Goal: Information Seeking & Learning: Find specific page/section

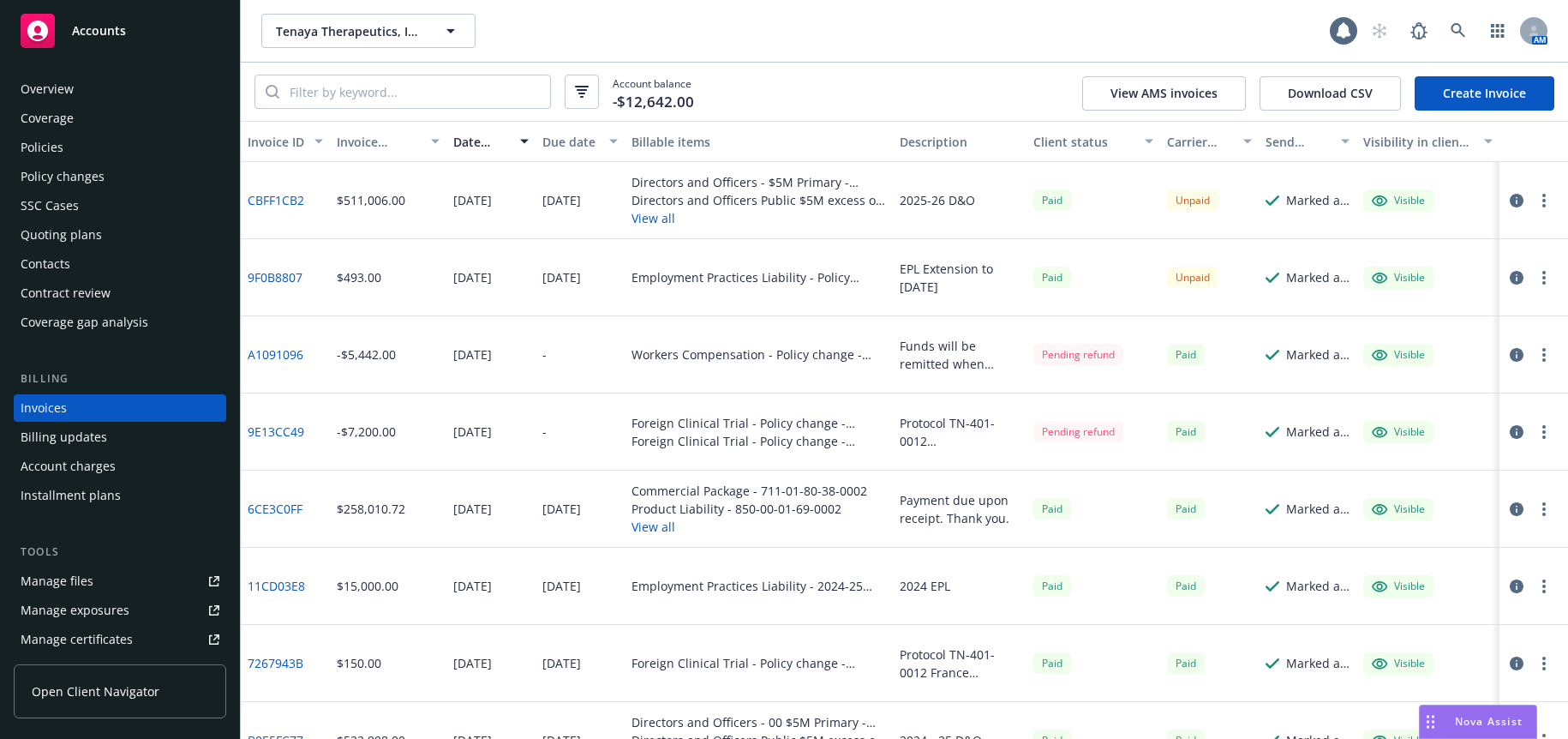
scroll to position [11, 0]
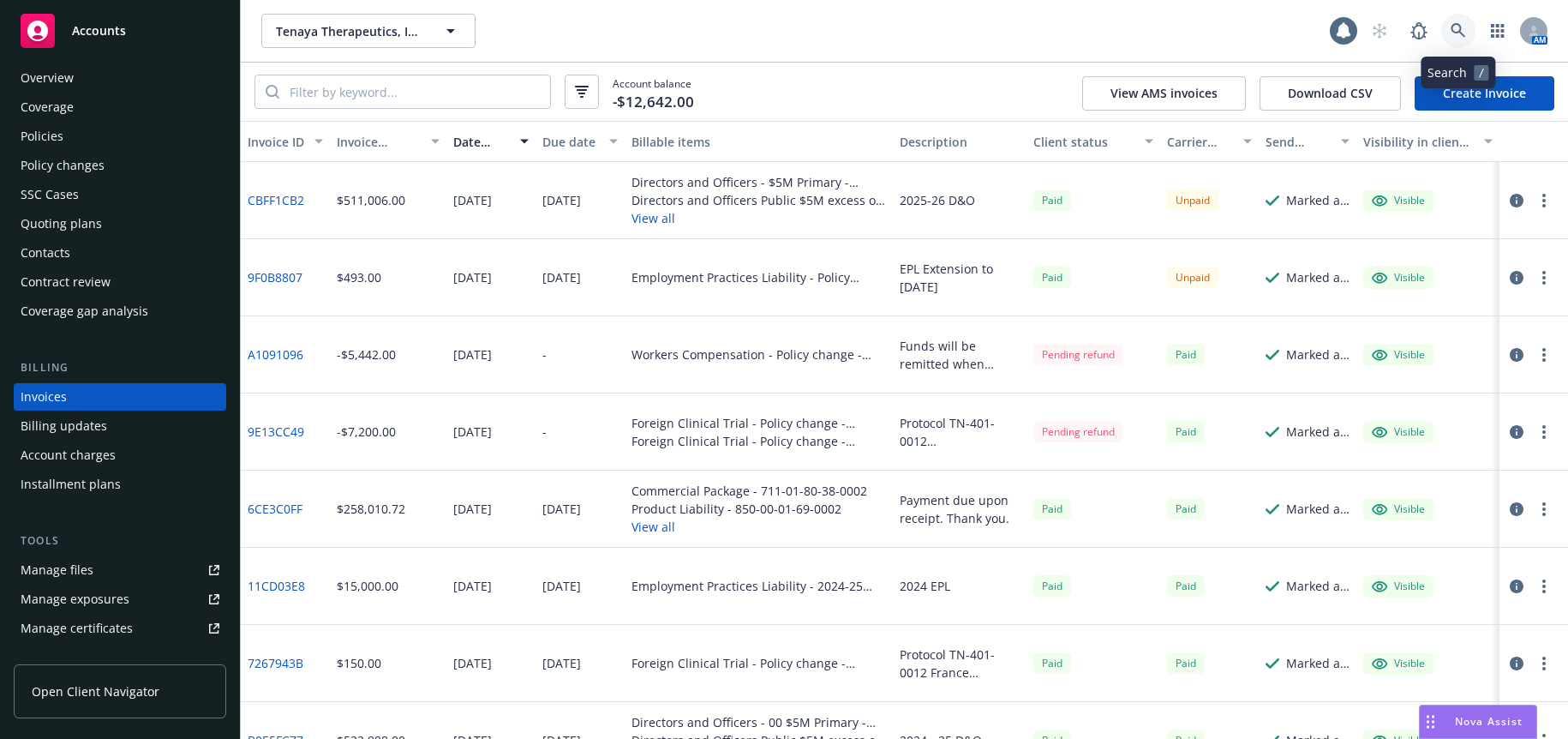
click at [1455, 28] on icon at bounding box center [1458, 31] width 16 height 16
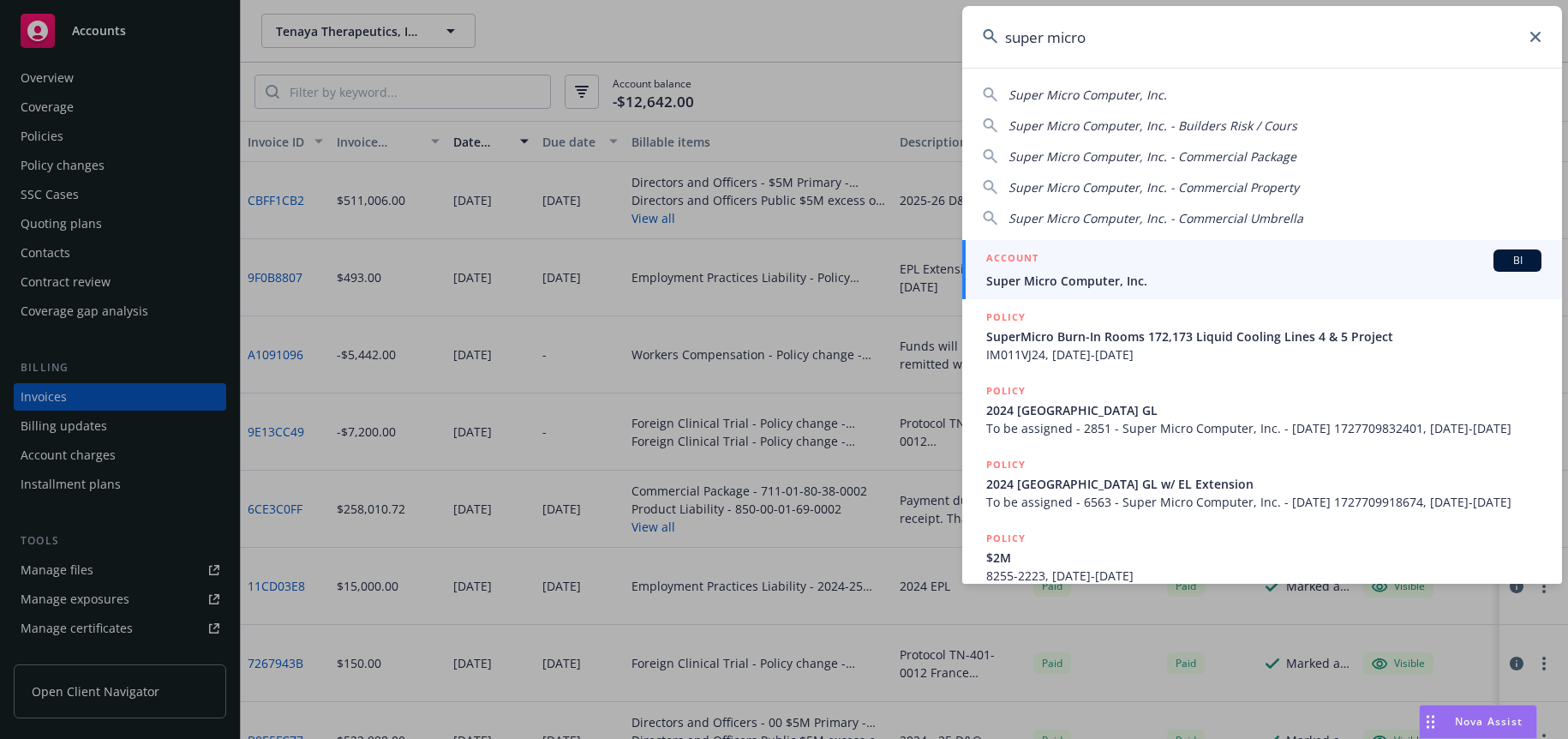
type input "super micro"
click at [1071, 268] on div "ACCOUNT BI" at bounding box center [1263, 261] width 555 height 23
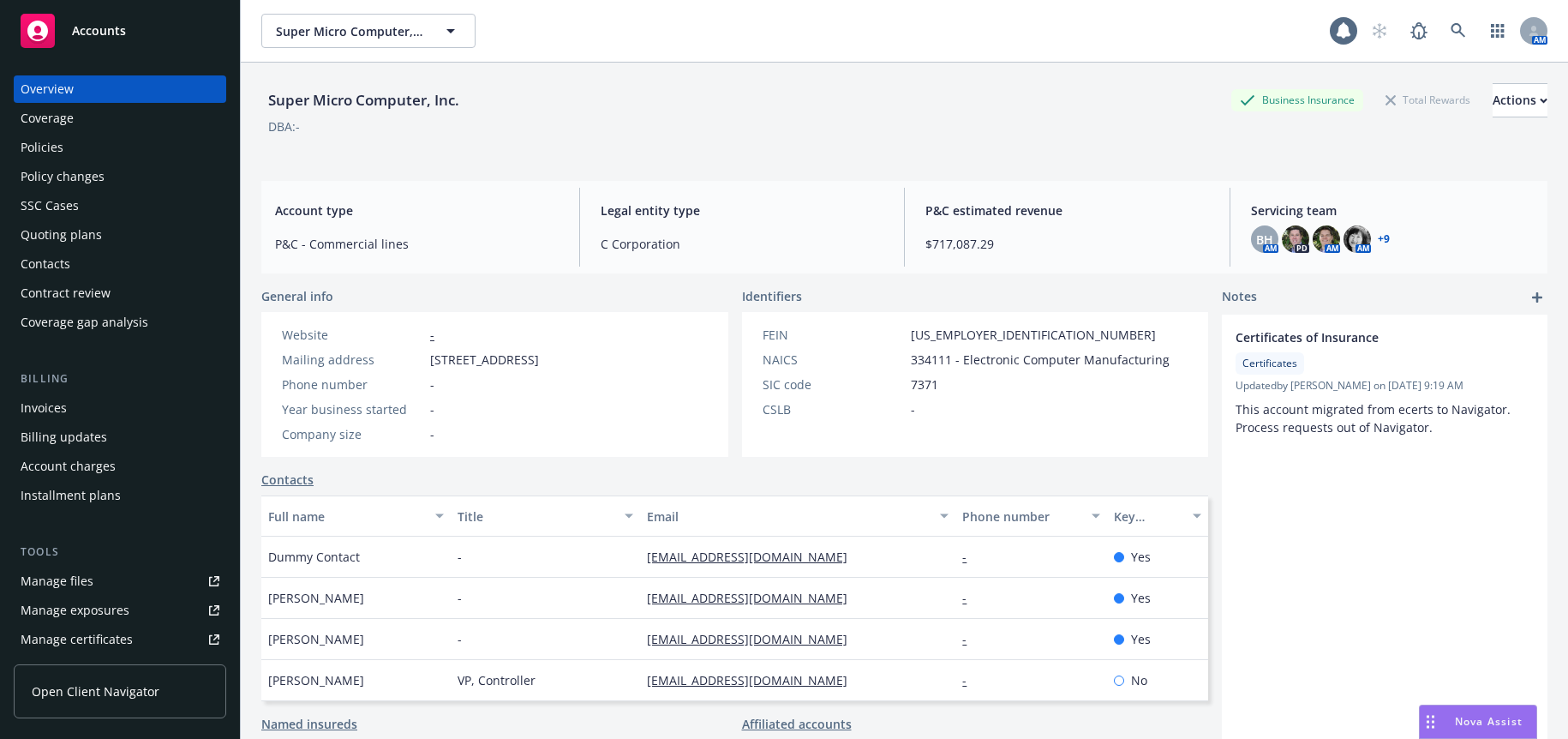
click at [40, 147] on div "Policies" at bounding box center [42, 146] width 43 height 27
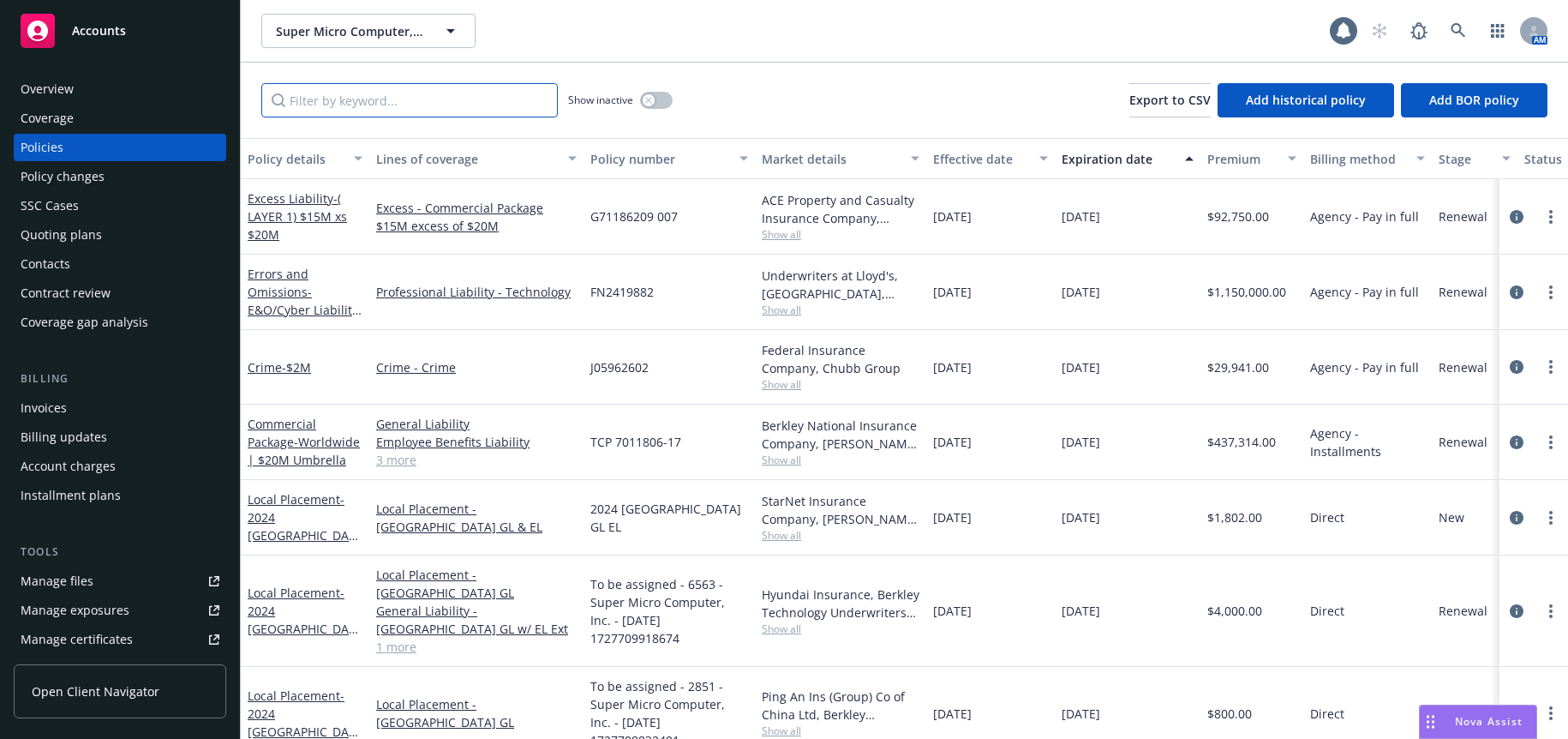
click at [309, 101] on input "Filter by keyword..." at bounding box center [409, 99] width 296 height 34
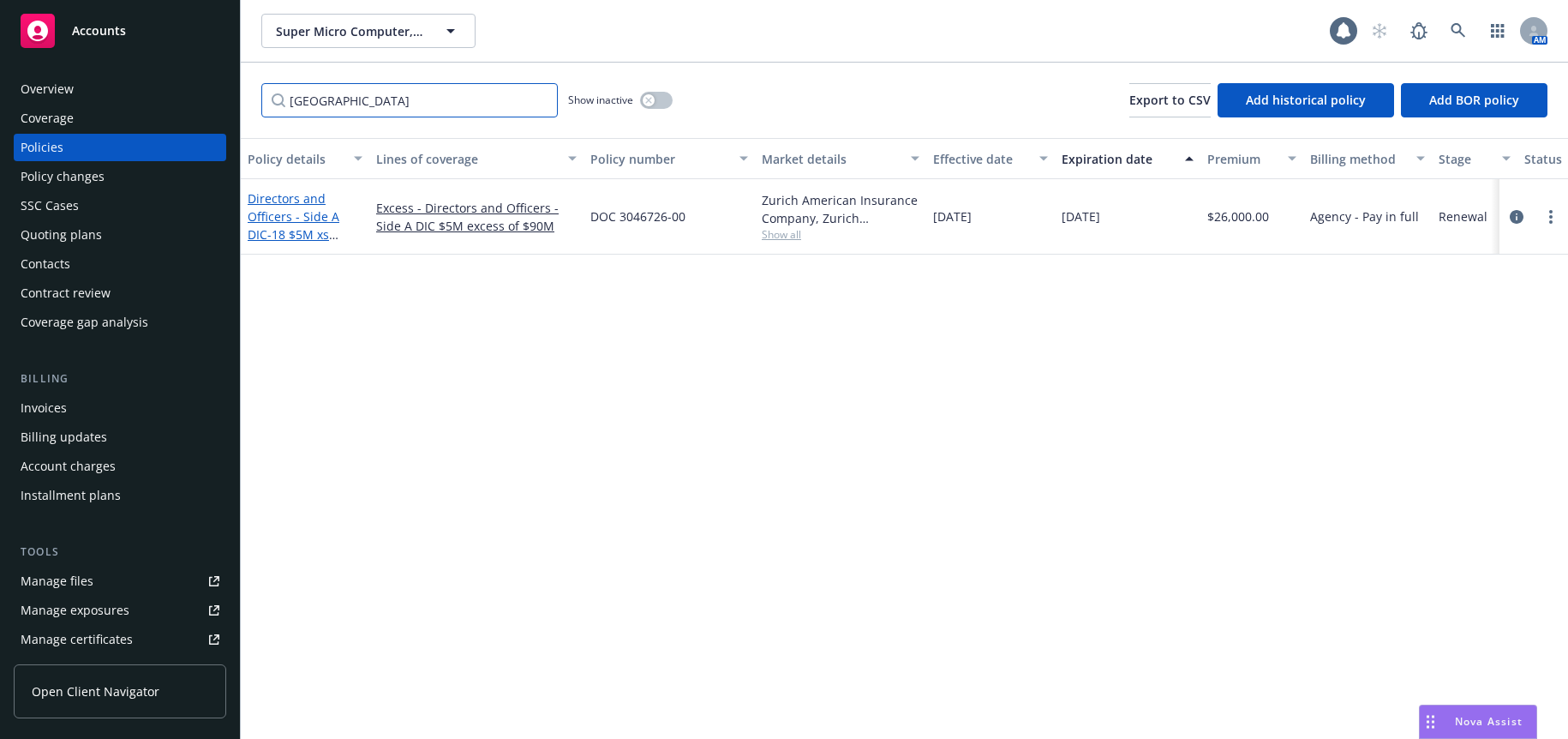
type input "[GEOGRAPHIC_DATA]"
click at [303, 228] on span "- 18 $5M xs $90M Excess Side A DIC" at bounding box center [303, 253] width 112 height 52
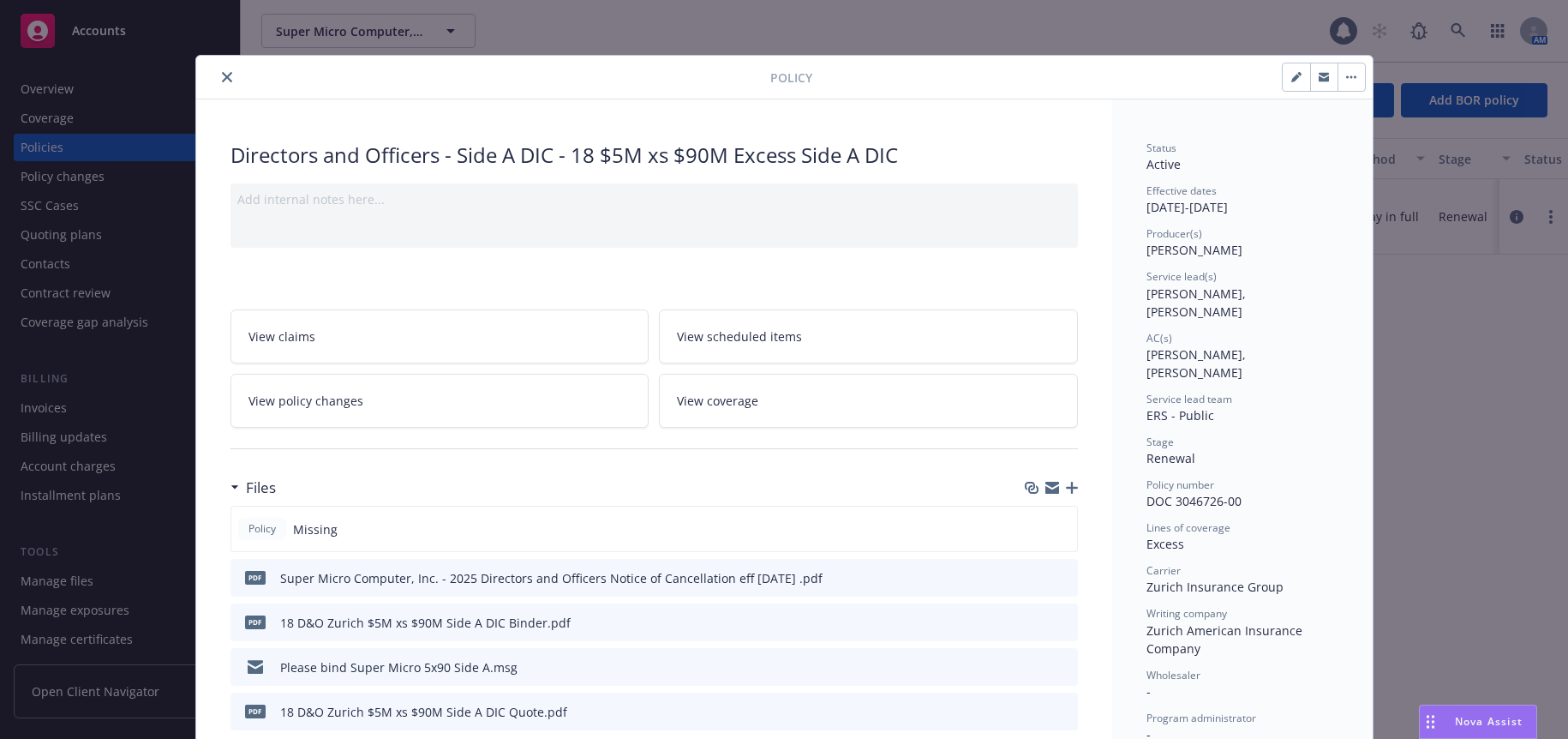
click at [217, 76] on button "close" at bounding box center [227, 78] width 21 height 21
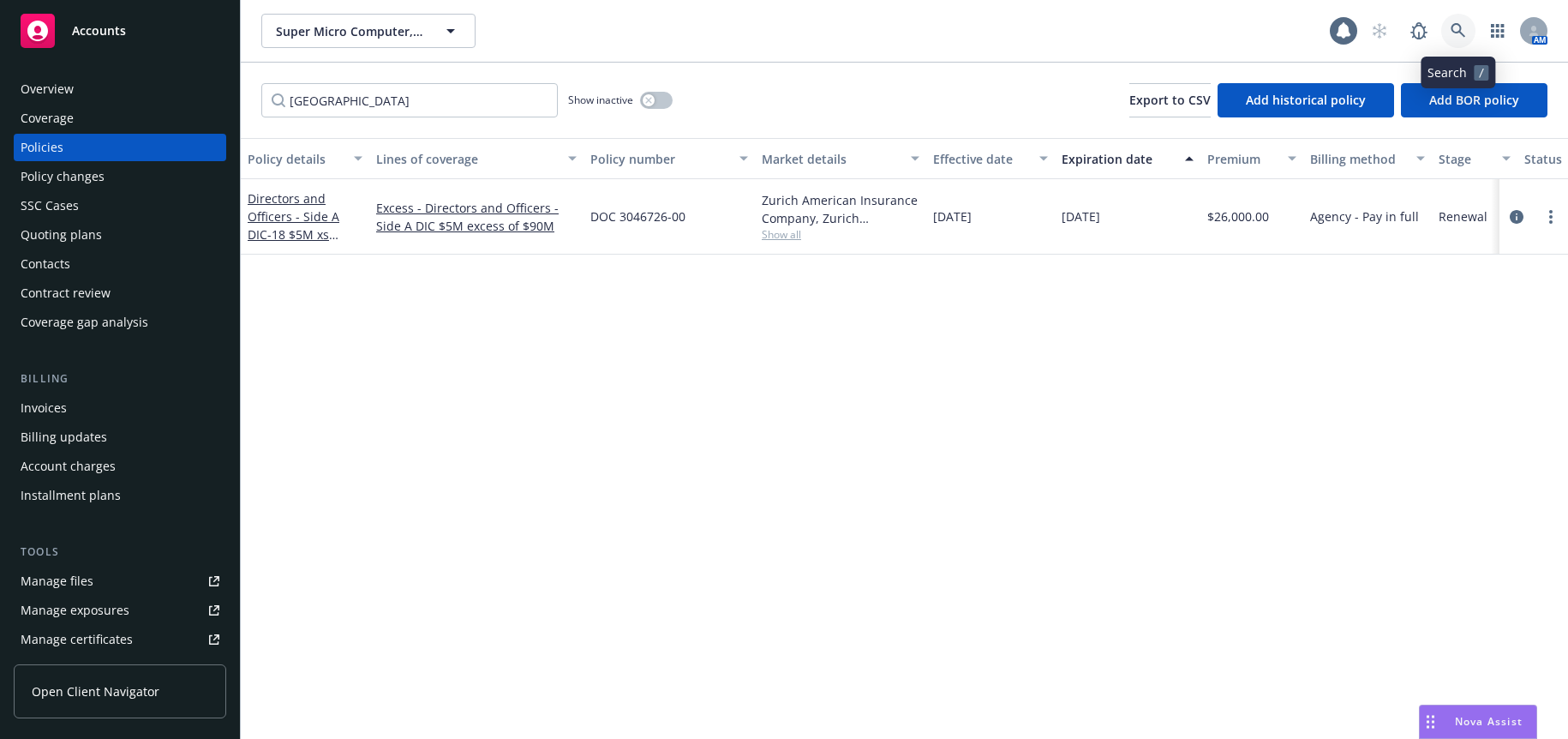
click at [1456, 26] on icon at bounding box center [1458, 31] width 16 height 16
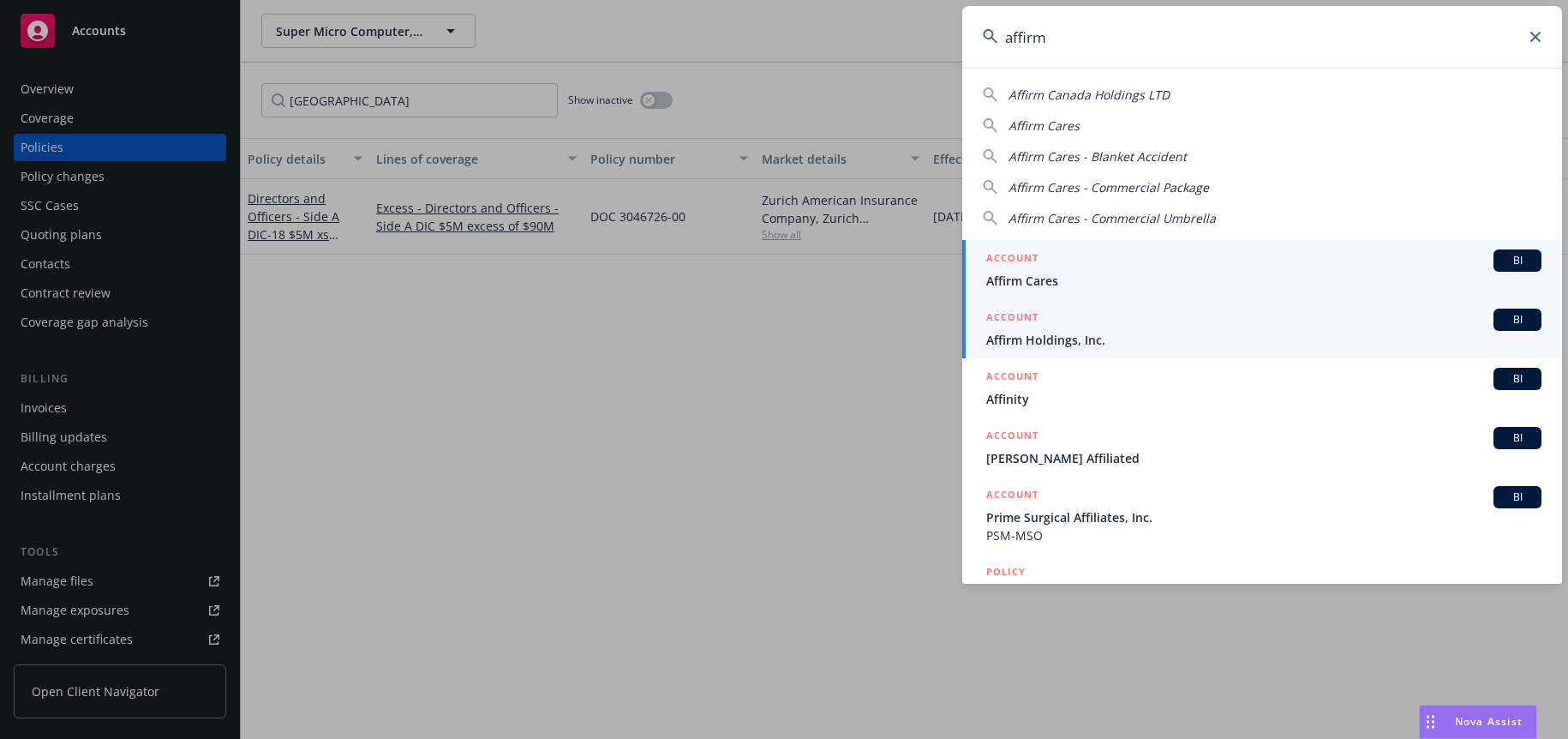
type input "affirm"
click at [1049, 339] on span "Affirm Holdings, Inc." at bounding box center [1263, 340] width 555 height 18
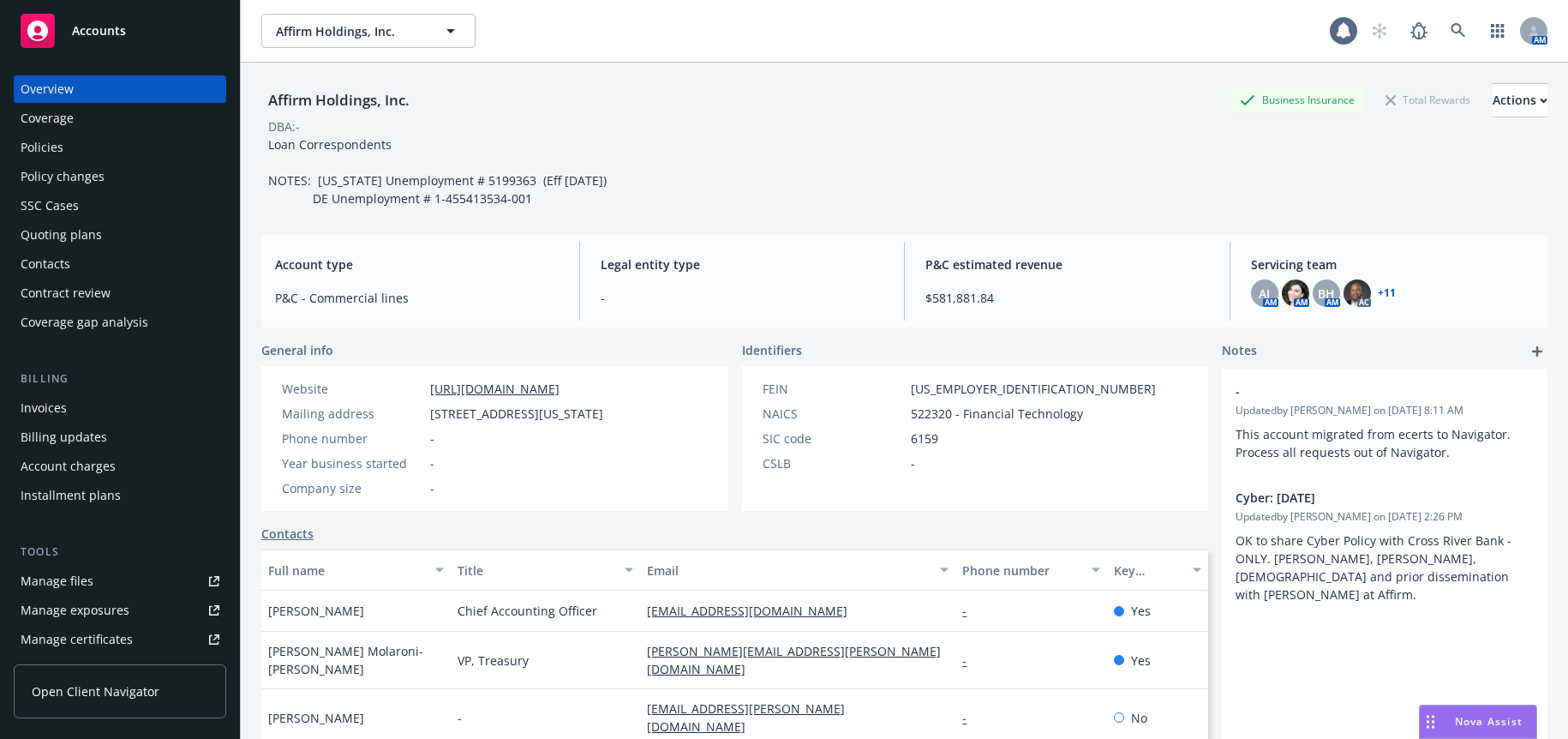
click at [51, 149] on div "Policies" at bounding box center [42, 146] width 43 height 27
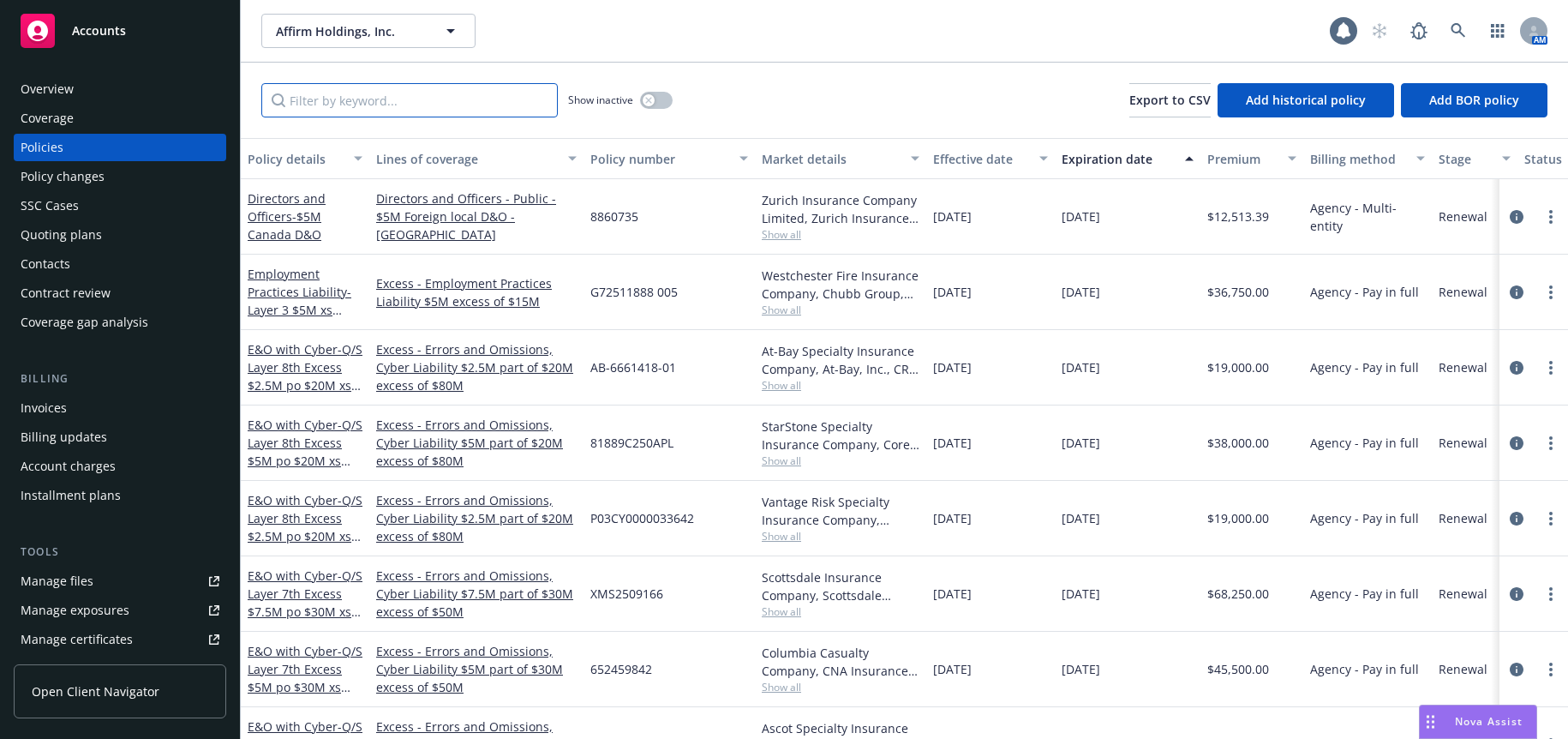
click at [368, 107] on input "Filter by keyword..." at bounding box center [409, 99] width 296 height 34
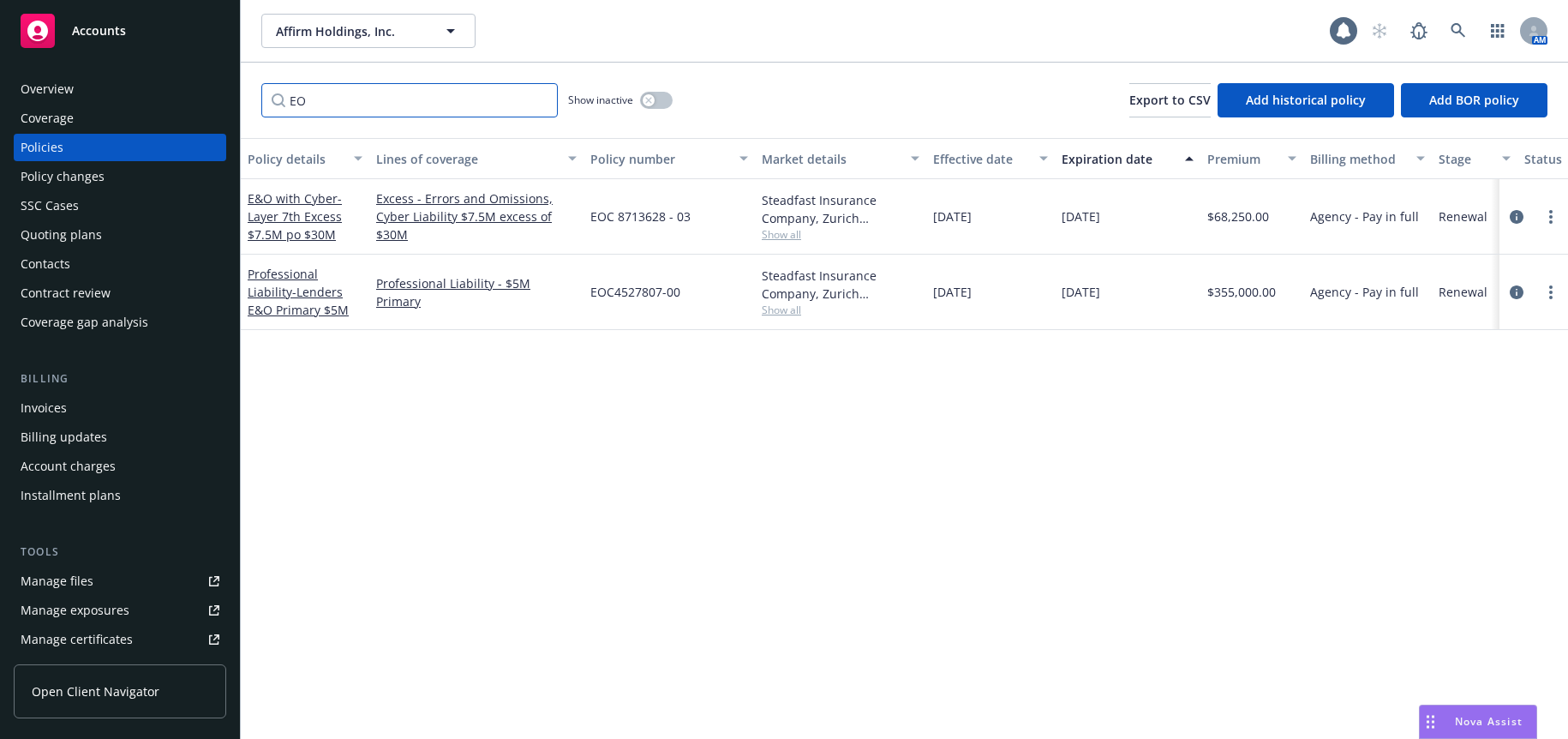
type input "E"
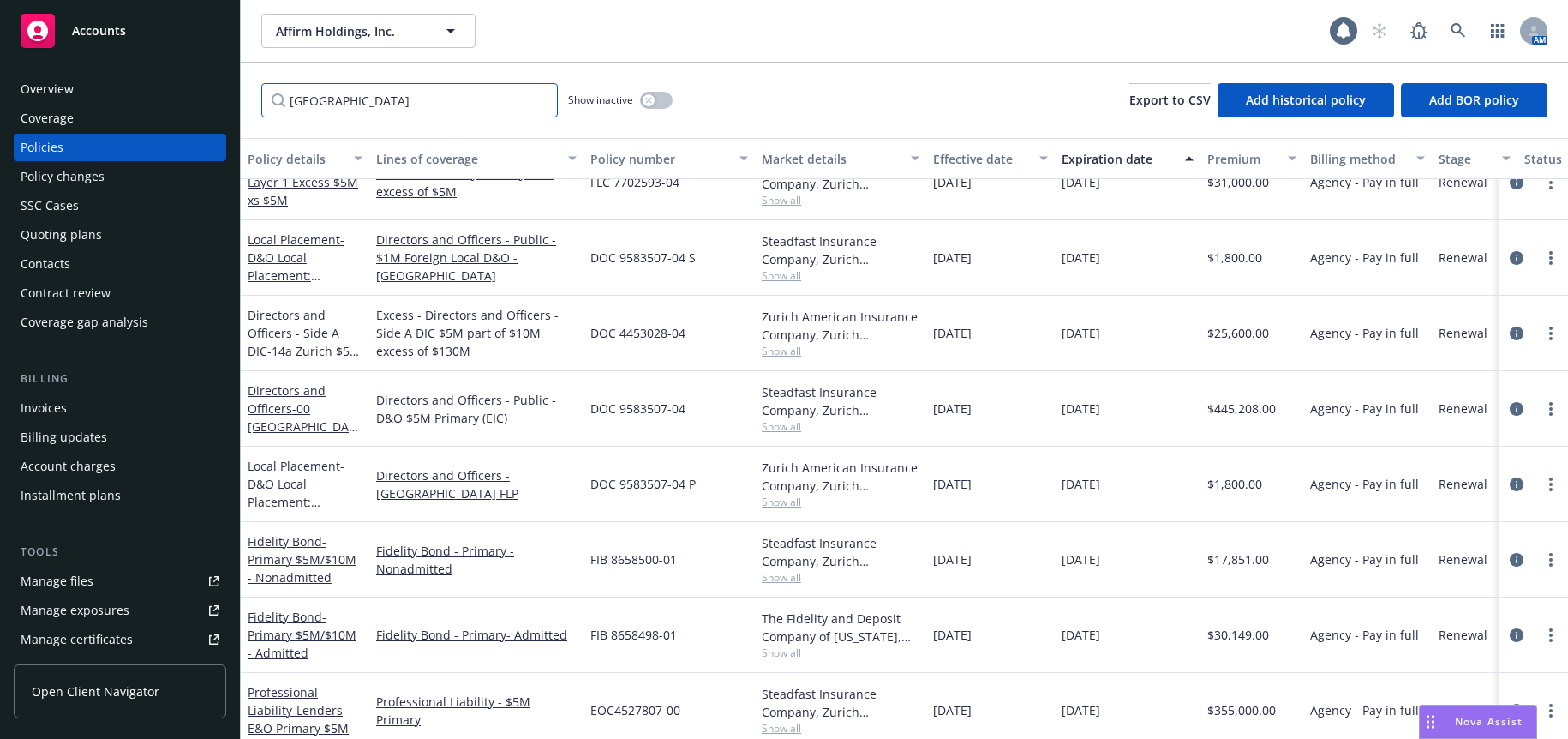
scroll to position [955, 0]
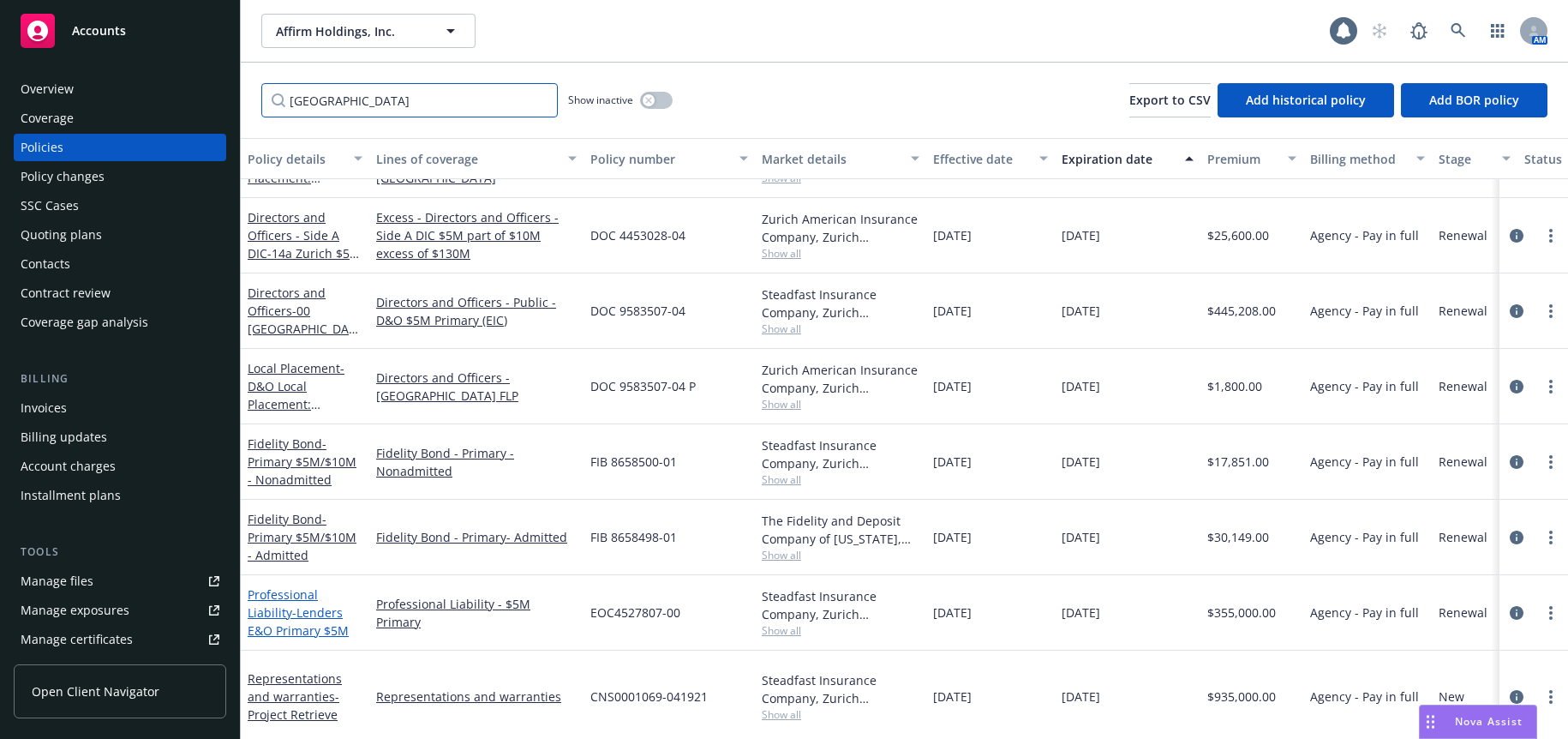
type input "[GEOGRAPHIC_DATA]"
click at [315, 614] on span "- Lenders E&O Primary $5M" at bounding box center [298, 621] width 101 height 34
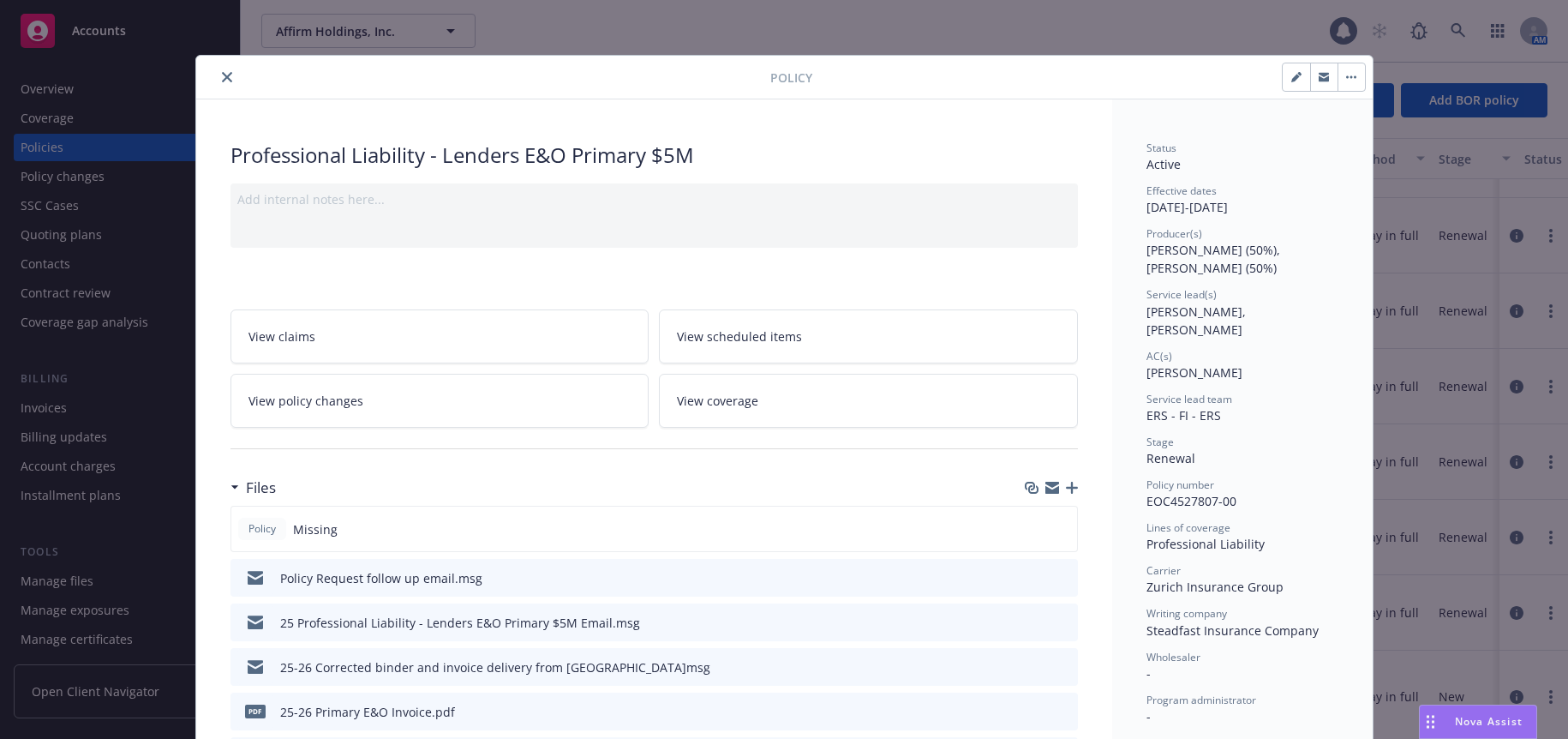
click at [222, 78] on icon "close" at bounding box center [227, 78] width 10 height 10
